Goal: Task Accomplishment & Management: Manage account settings

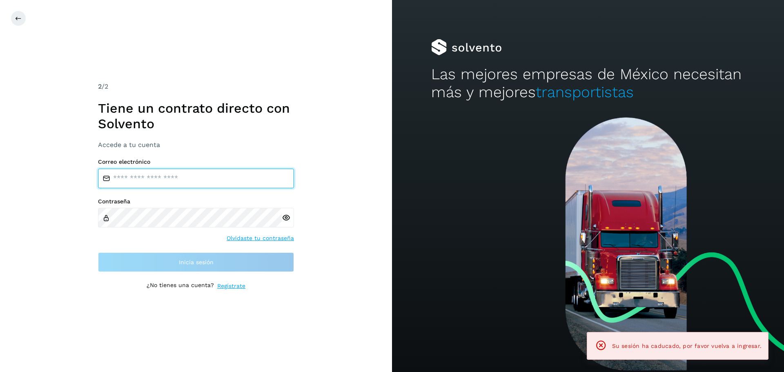
type input "**********"
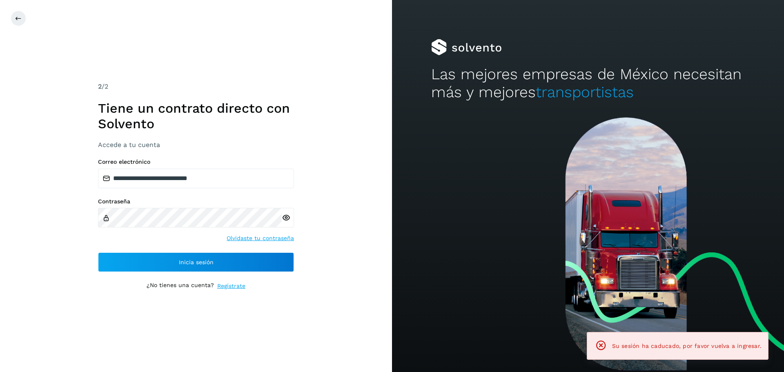
click at [120, 242] on div "Contraseña Olvidaste tu contraseña" at bounding box center [196, 220] width 196 height 45
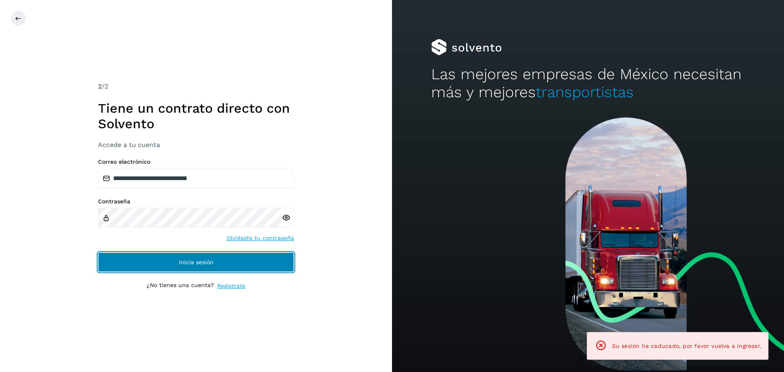
click at [121, 254] on button "Inicia sesión" at bounding box center [196, 262] width 196 height 20
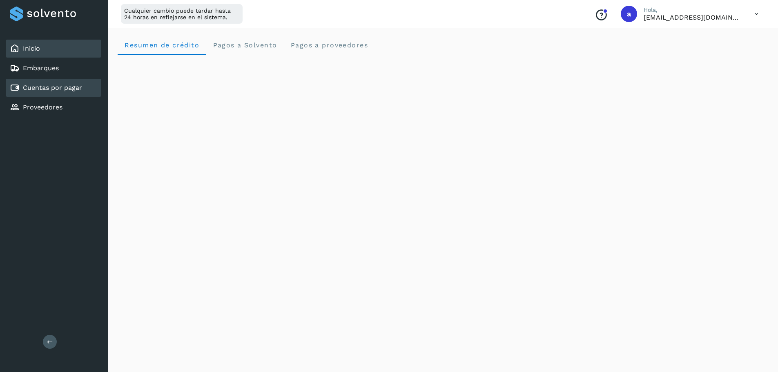
click at [66, 86] on link "Cuentas por pagar" at bounding box center [52, 88] width 59 height 8
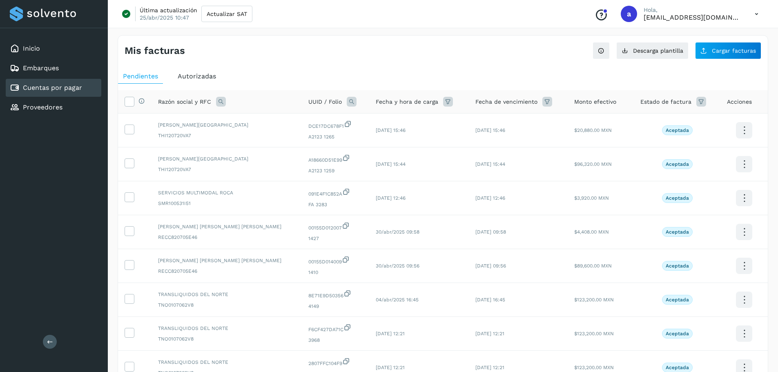
click at [201, 82] on div "Autorizadas" at bounding box center [197, 76] width 48 height 15
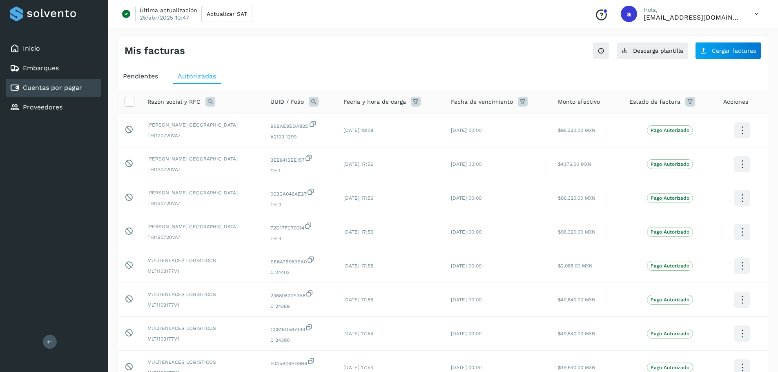
click at [357, 65] on div "Mis facturas Ver instrucciones para cargar Facturas Descarga plantilla Cargar f…" at bounding box center [443, 273] width 651 height 477
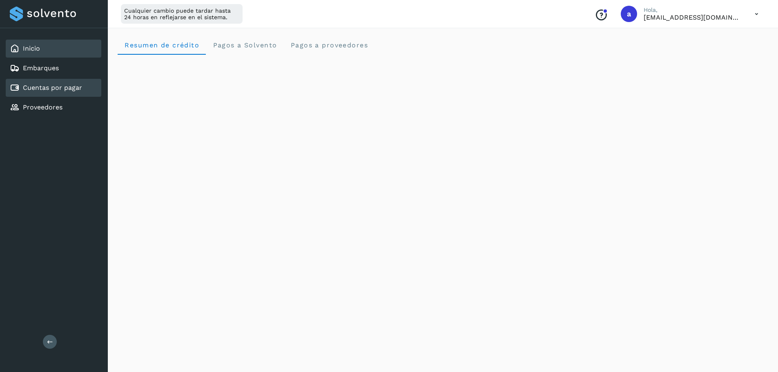
click at [67, 85] on link "Cuentas por pagar" at bounding box center [52, 88] width 59 height 8
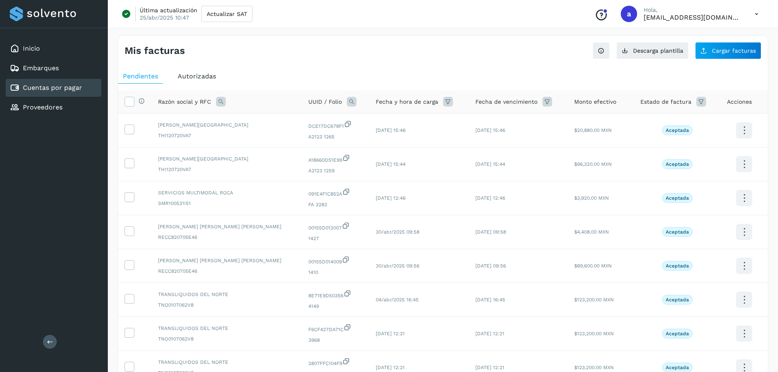
click at [172, 79] on ul "Pendientes Autorizadas" at bounding box center [443, 76] width 650 height 15
click at [188, 78] on span "Autorizadas" at bounding box center [197, 76] width 38 height 8
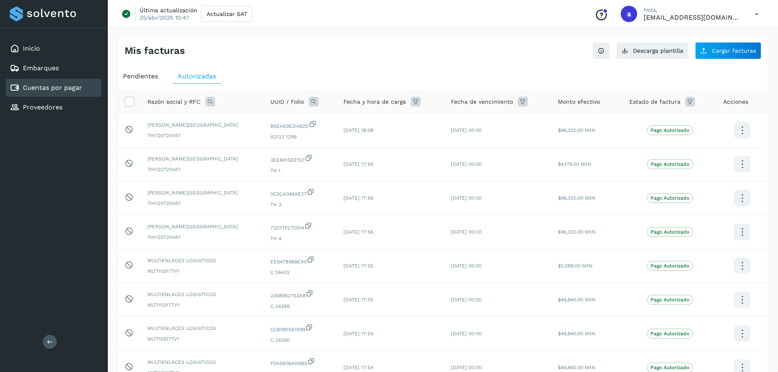
click at [757, 13] on icon at bounding box center [756, 14] width 17 height 17
click at [709, 56] on div "Cerrar sesión" at bounding box center [715, 53] width 97 height 16
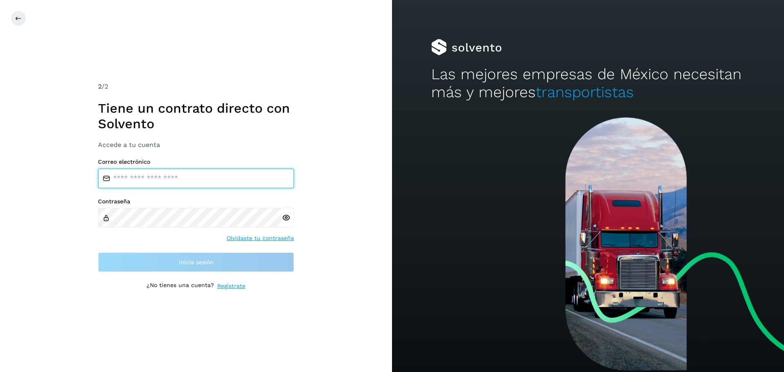
type input "**********"
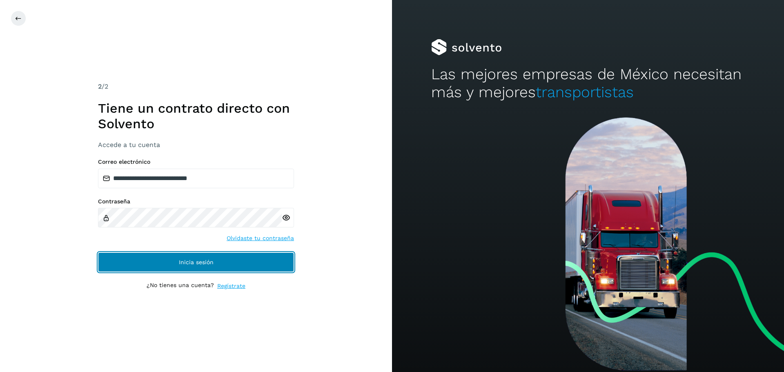
click at [116, 264] on button "Inicia sesión" at bounding box center [196, 262] width 196 height 20
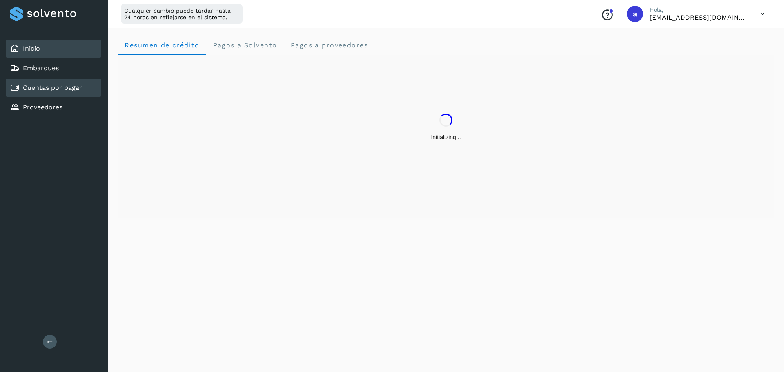
click at [79, 84] on link "Cuentas por pagar" at bounding box center [52, 88] width 59 height 8
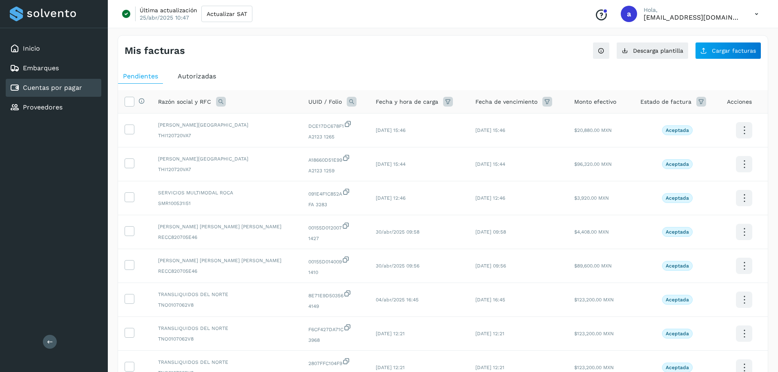
click at [194, 70] on div "Autorizadas" at bounding box center [197, 76] width 48 height 15
